Goal: Communication & Community: Participate in discussion

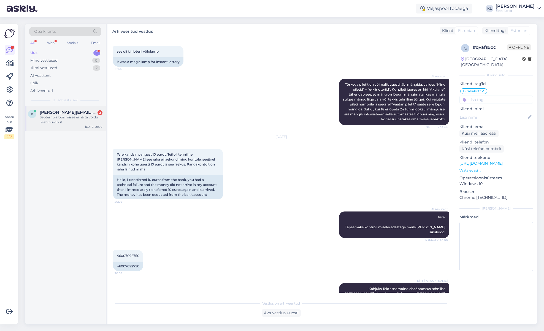
click at [65, 111] on span "[PERSON_NAME][EMAIL_ADDRESS][DOMAIN_NAME]" at bounding box center [68, 112] width 57 height 5
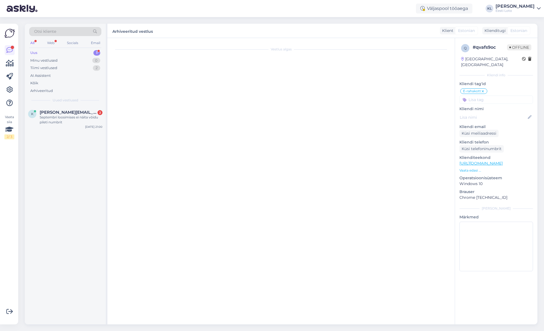
scroll to position [178, 0]
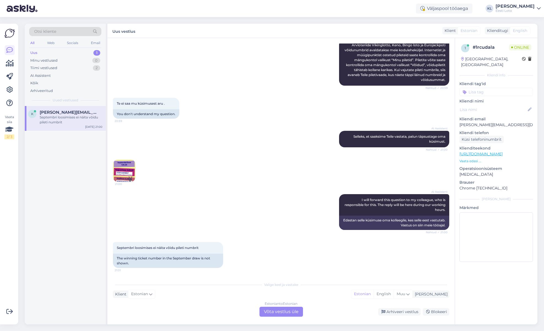
click at [128, 167] on img at bounding box center [124, 171] width 22 height 22
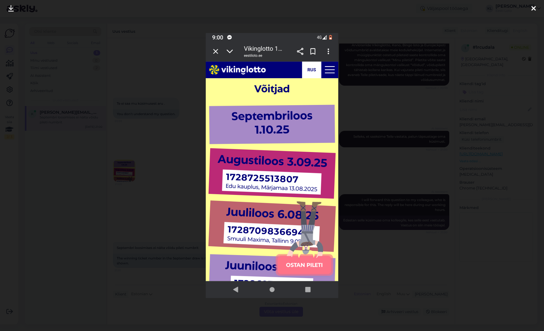
click at [215, 50] on img at bounding box center [272, 165] width 132 height 265
click at [421, 61] on div at bounding box center [272, 165] width 544 height 331
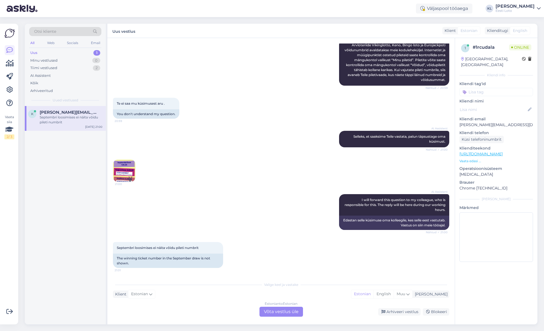
click at [267, 310] on div "Estonian to Estonian Võta vestlus üle" at bounding box center [281, 312] width 44 height 10
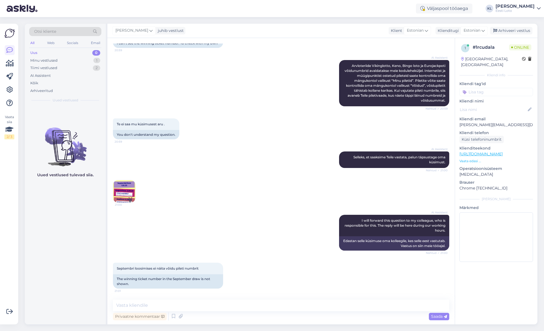
scroll to position [157, 0]
click at [200, 304] on textarea at bounding box center [281, 306] width 336 height 12
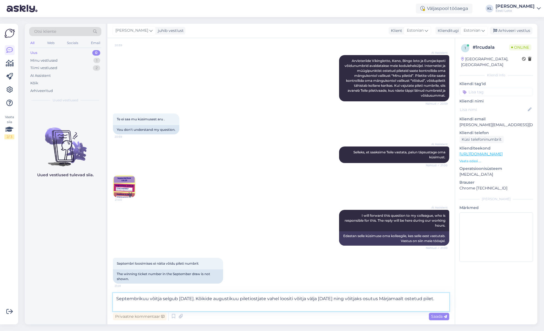
type textarea "Septembrikuu võitja selgub [DATE]. Kõikide augustikuu piletiostjate vahel loosi…"
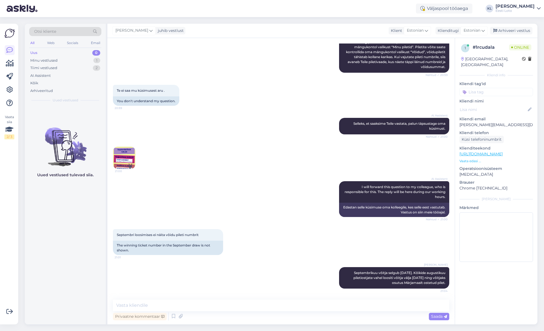
click at [125, 155] on img at bounding box center [124, 158] width 22 height 22
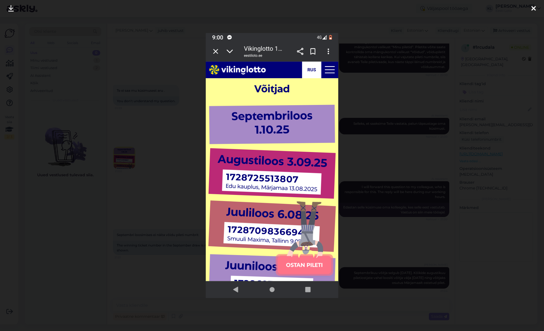
click at [216, 50] on img at bounding box center [272, 165] width 132 height 265
click at [214, 52] on img at bounding box center [272, 165] width 132 height 265
click at [409, 49] on div at bounding box center [272, 165] width 544 height 331
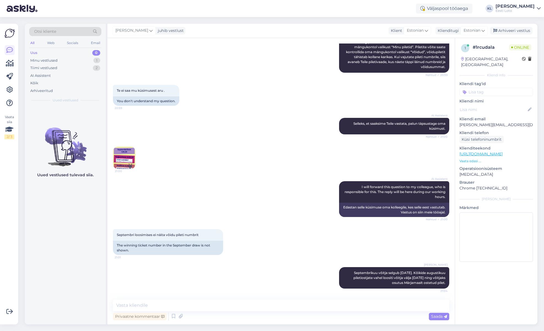
click at [493, 88] on input at bounding box center [496, 92] width 74 height 8
type input "V"
drag, startPoint x: 492, startPoint y: 86, endPoint x: 451, endPoint y: 89, distance: 40.6
click at [451, 89] on div "Vestlus algas [DATE] Tere . Seoses viking loto 100000 loosiga . Soetasin pileti…" at bounding box center [322, 181] width 430 height 286
type input "s"
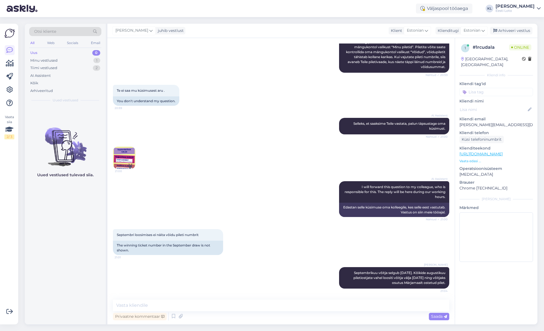
type input "k"
type input "l"
click at [506, 30] on div "Arhiveeri vestlus" at bounding box center [511, 30] width 42 height 7
